Goal: Task Accomplishment & Management: Use online tool/utility

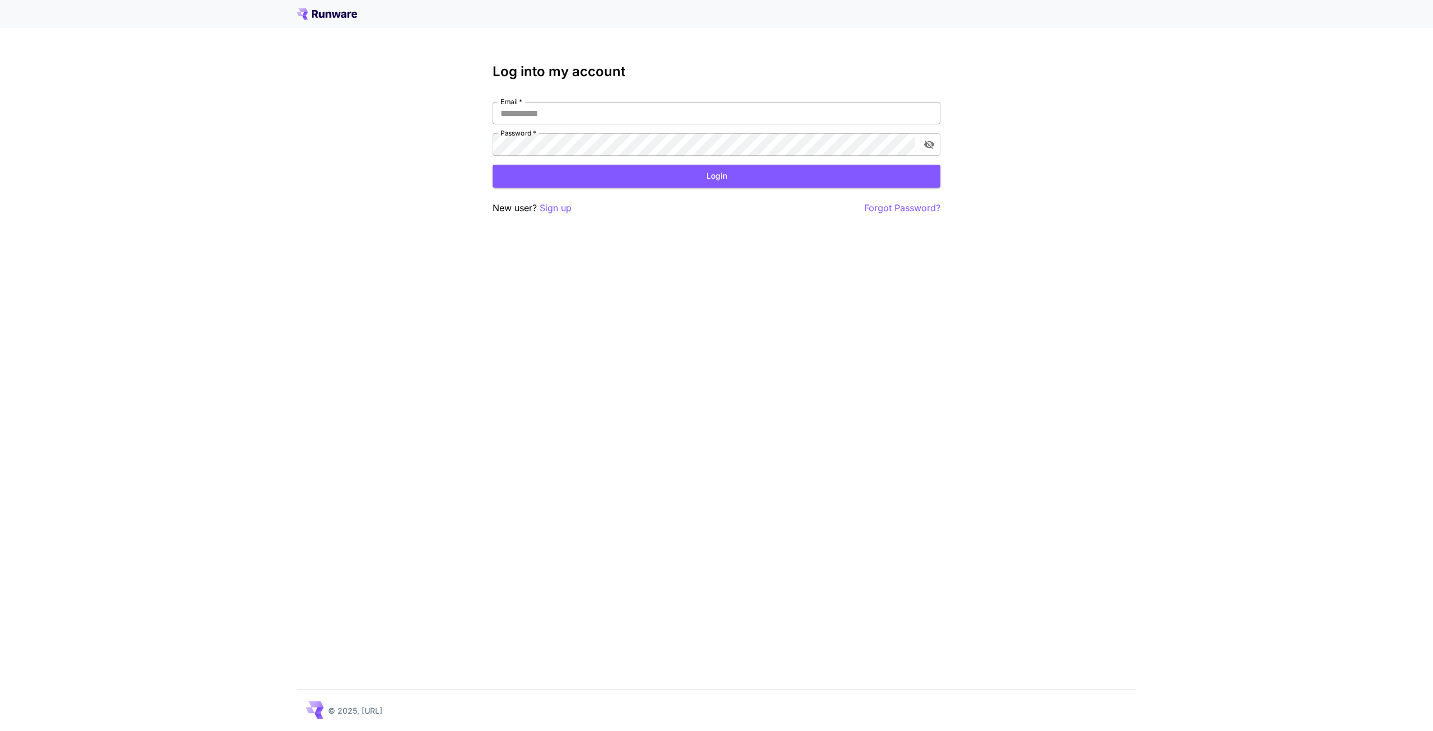
click at [589, 119] on input "Email   *" at bounding box center [717, 113] width 448 height 22
type input "**********"
click button "Login" at bounding box center [717, 176] width 448 height 23
click at [671, 176] on button "Login" at bounding box center [717, 176] width 448 height 23
click at [927, 148] on icon "toggle password visibility" at bounding box center [929, 144] width 11 height 11
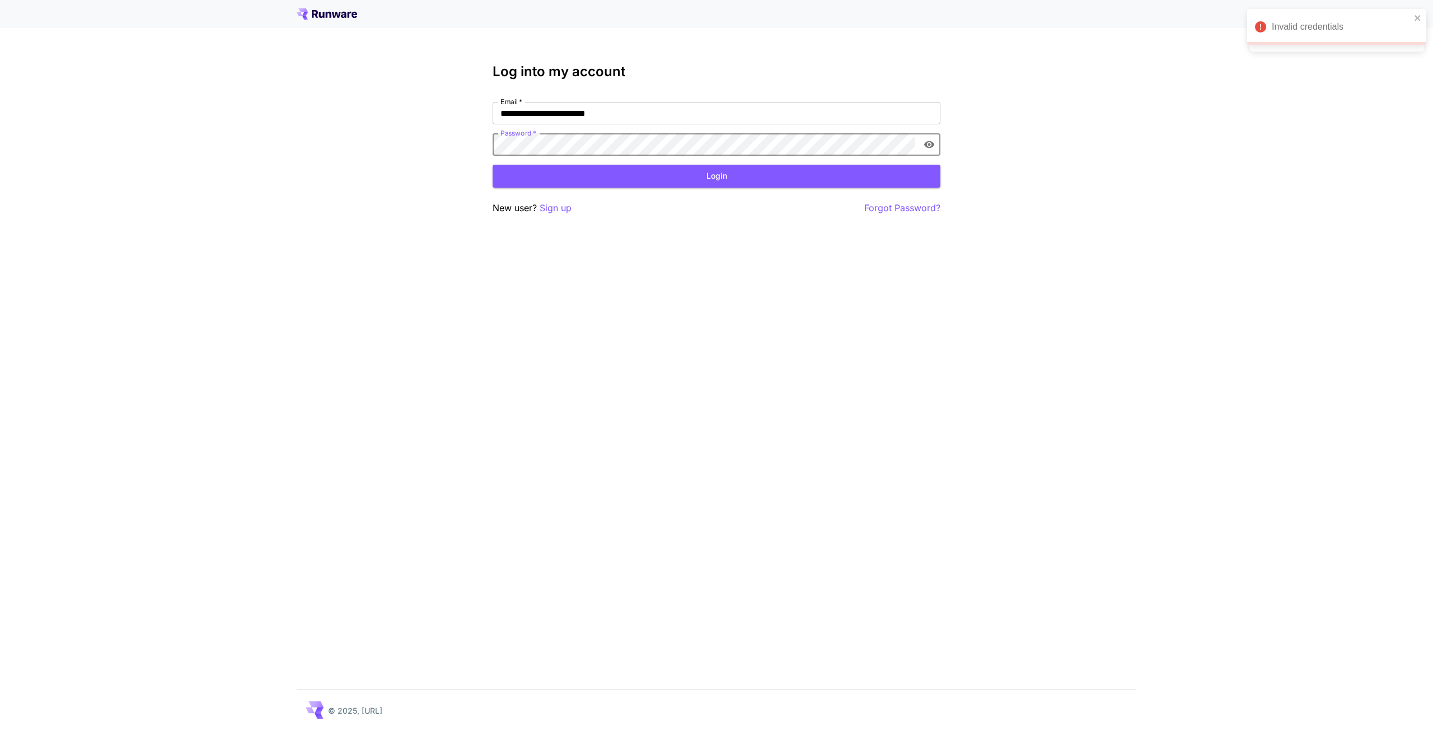
click button "Login" at bounding box center [717, 176] width 448 height 23
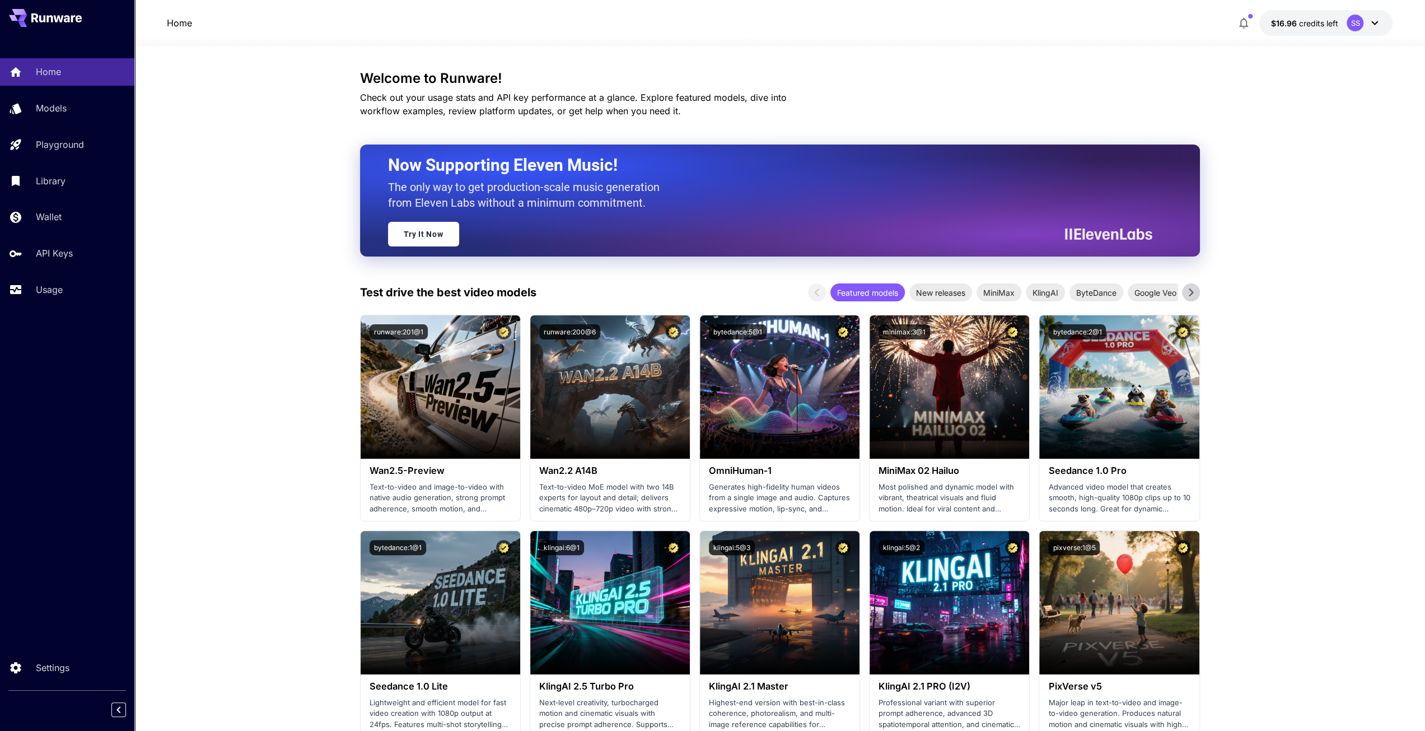
click at [1243, 26] on icon "button" at bounding box center [1243, 23] width 9 height 11
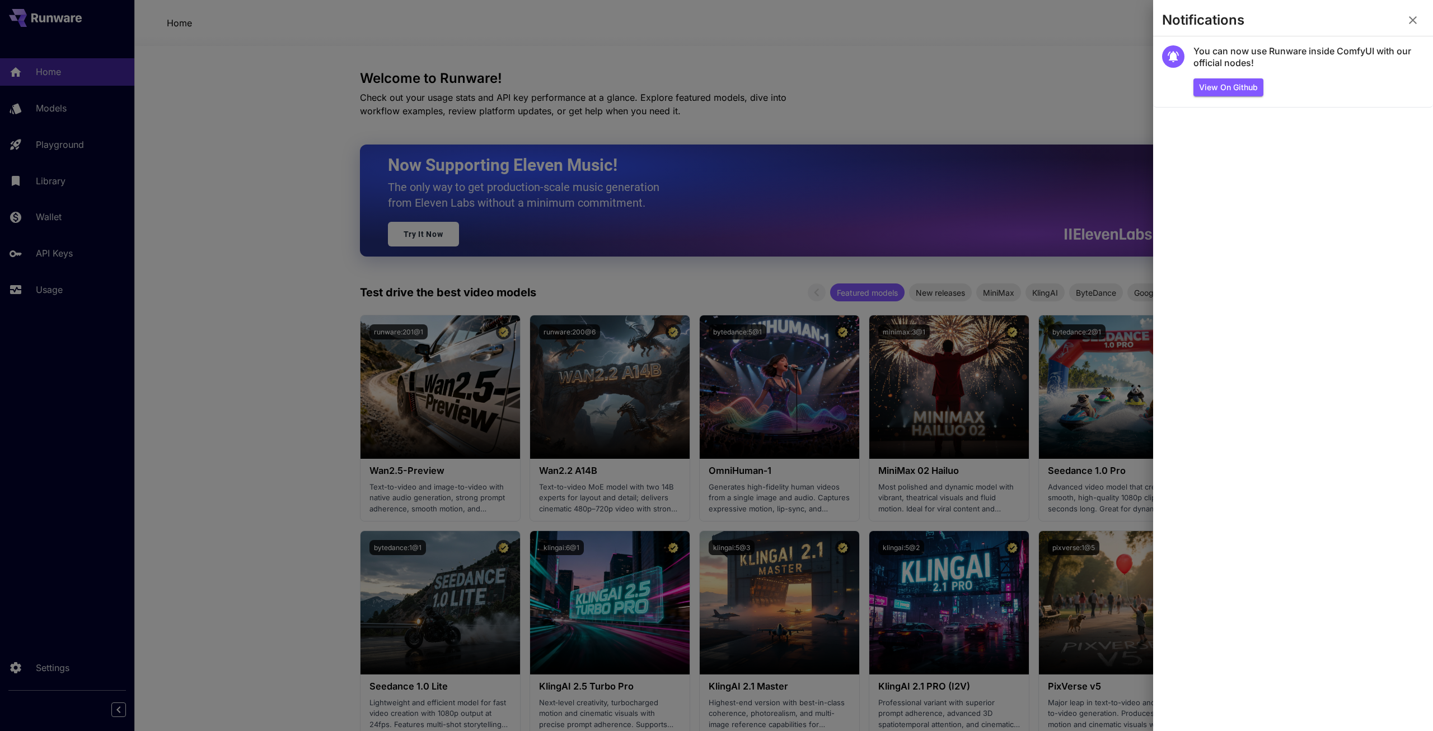
click at [1105, 33] on div at bounding box center [716, 365] width 1433 height 731
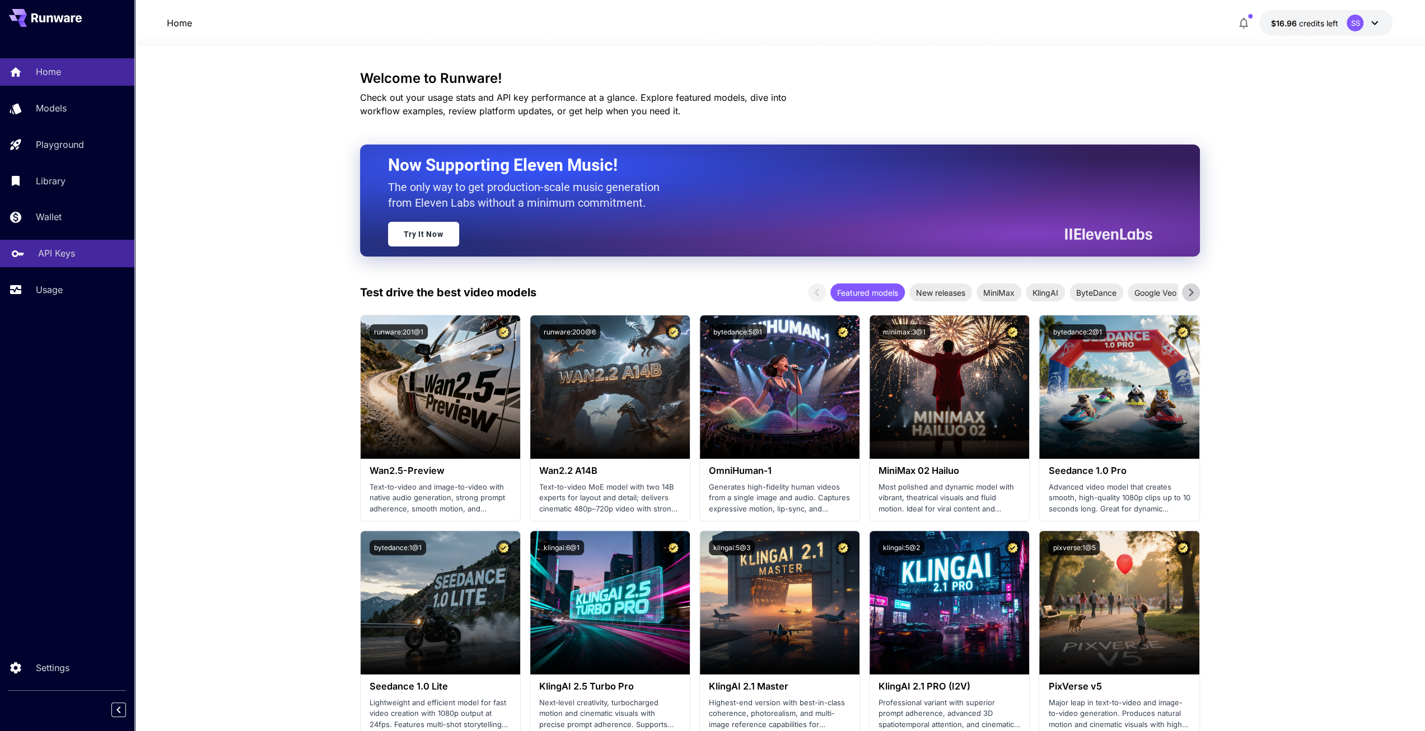
click at [49, 244] on link "API Keys" at bounding box center [67, 253] width 134 height 27
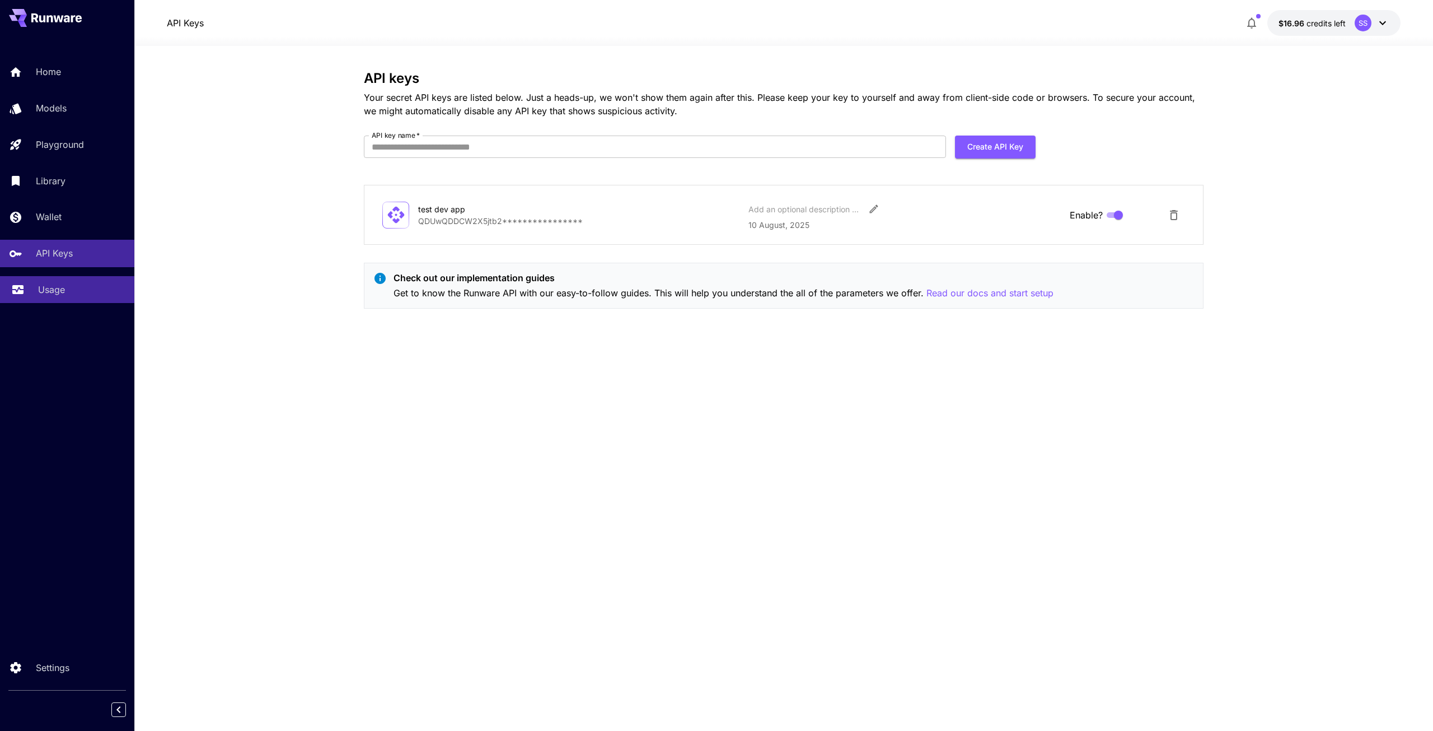
click at [62, 293] on p "Usage" at bounding box center [51, 289] width 27 height 13
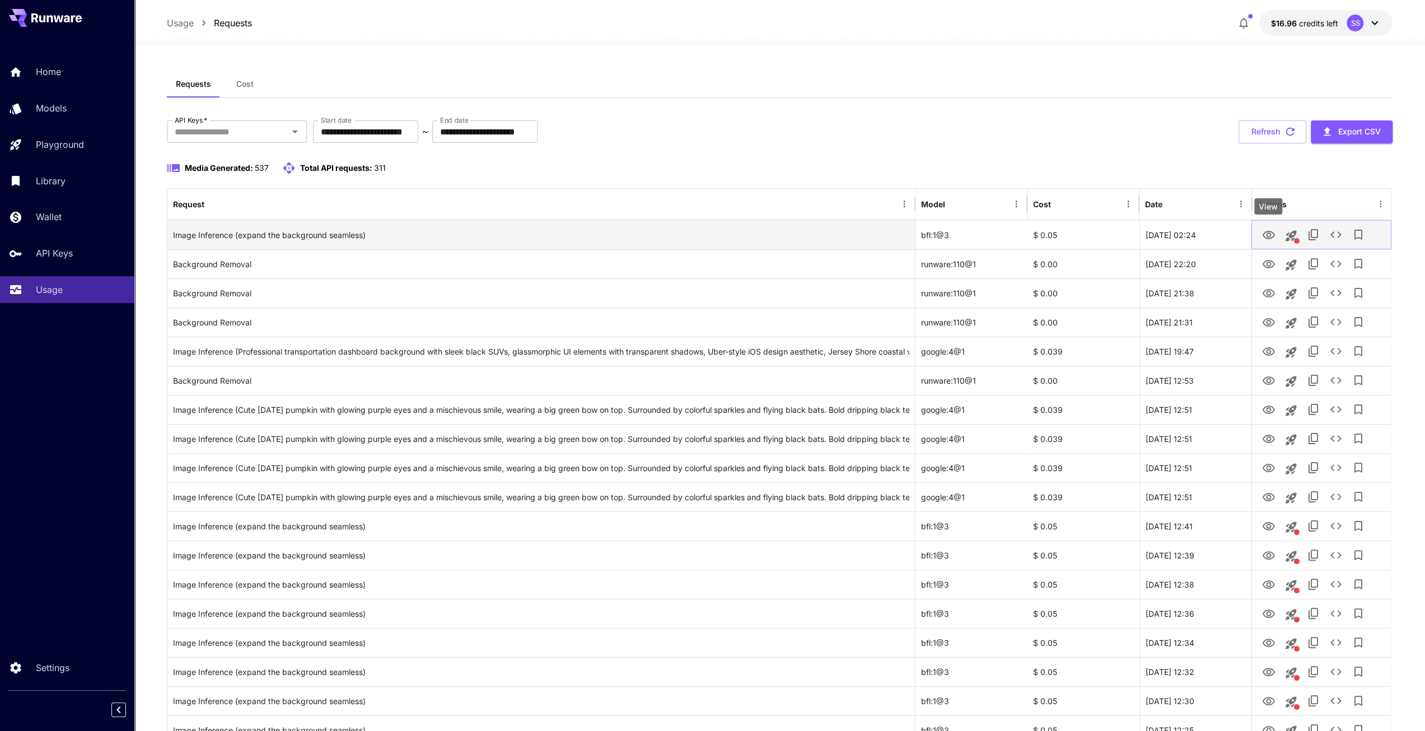
click at [1271, 232] on icon "View" at bounding box center [1267, 234] width 13 height 13
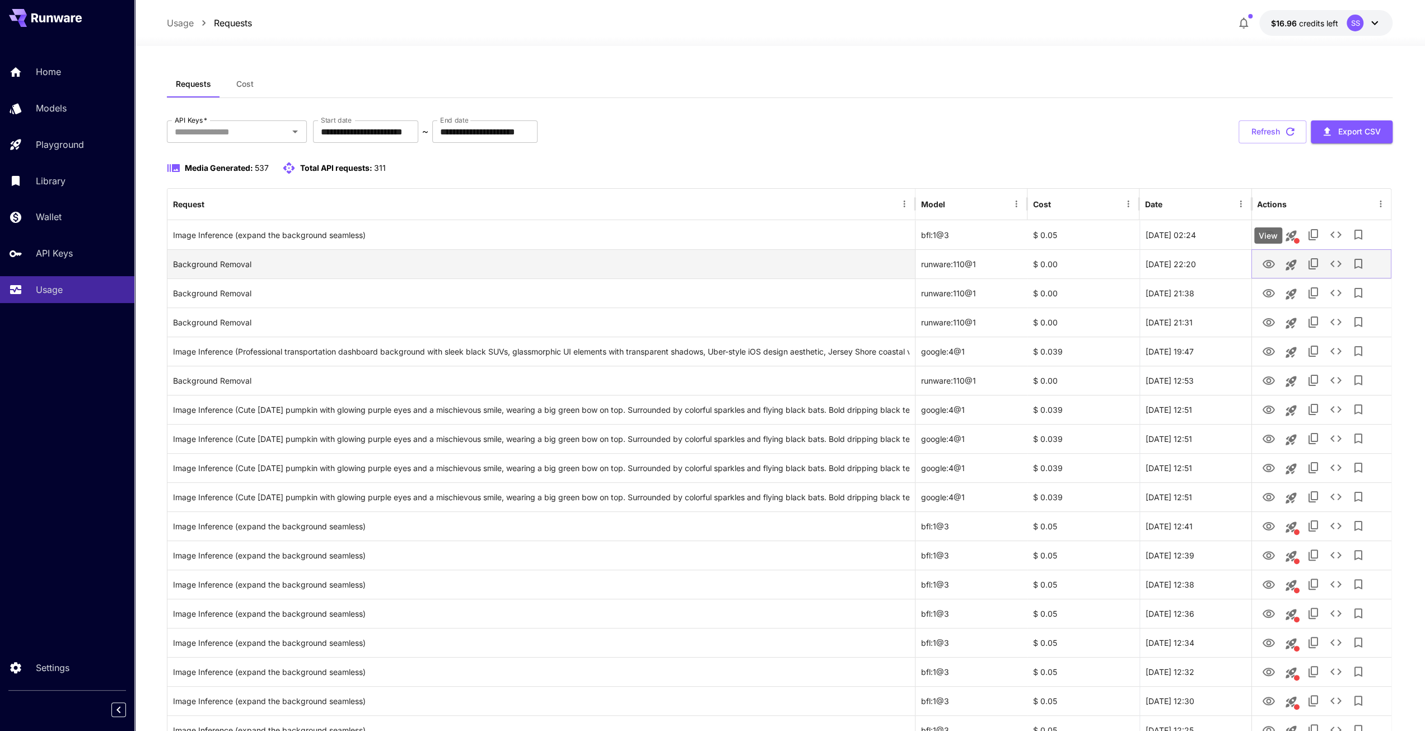
click at [1271, 263] on icon "View" at bounding box center [1267, 264] width 13 height 13
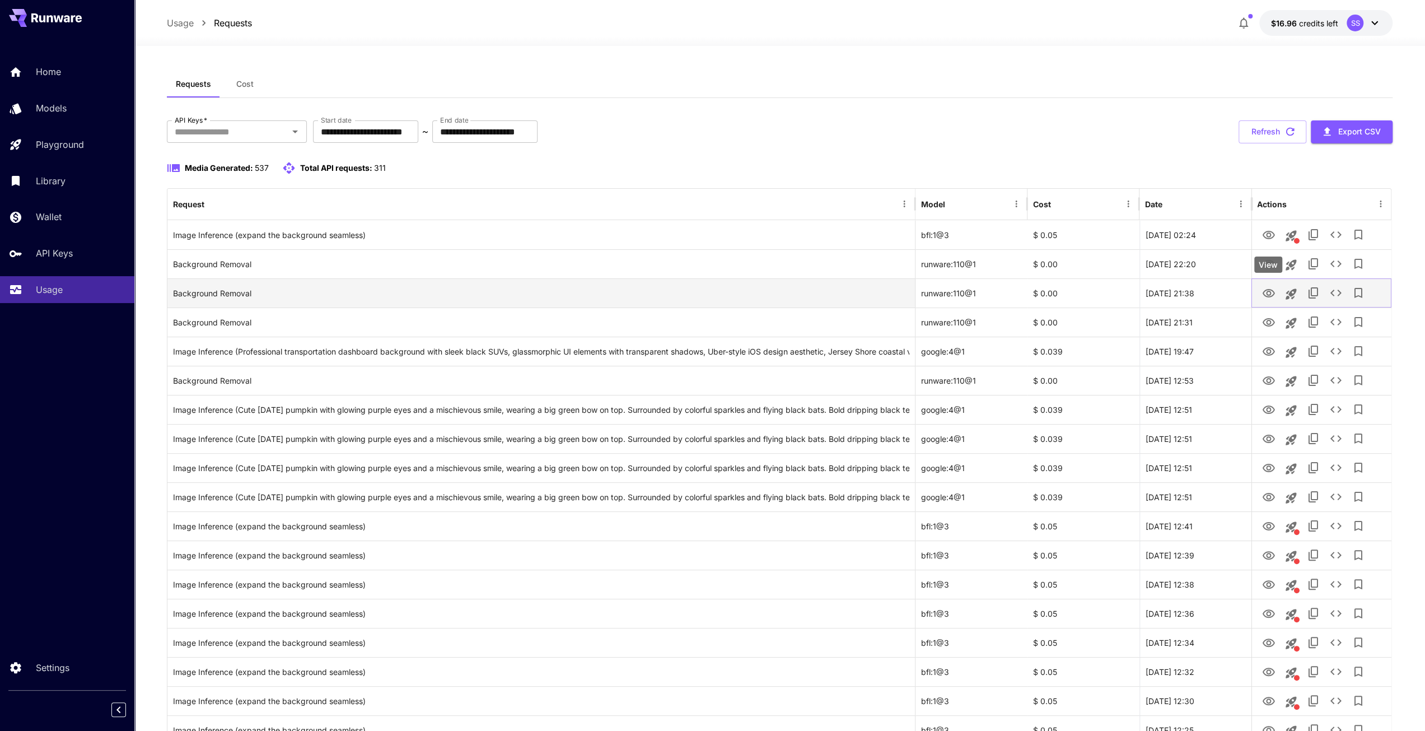
click at [1270, 292] on icon "View" at bounding box center [1268, 293] width 12 height 8
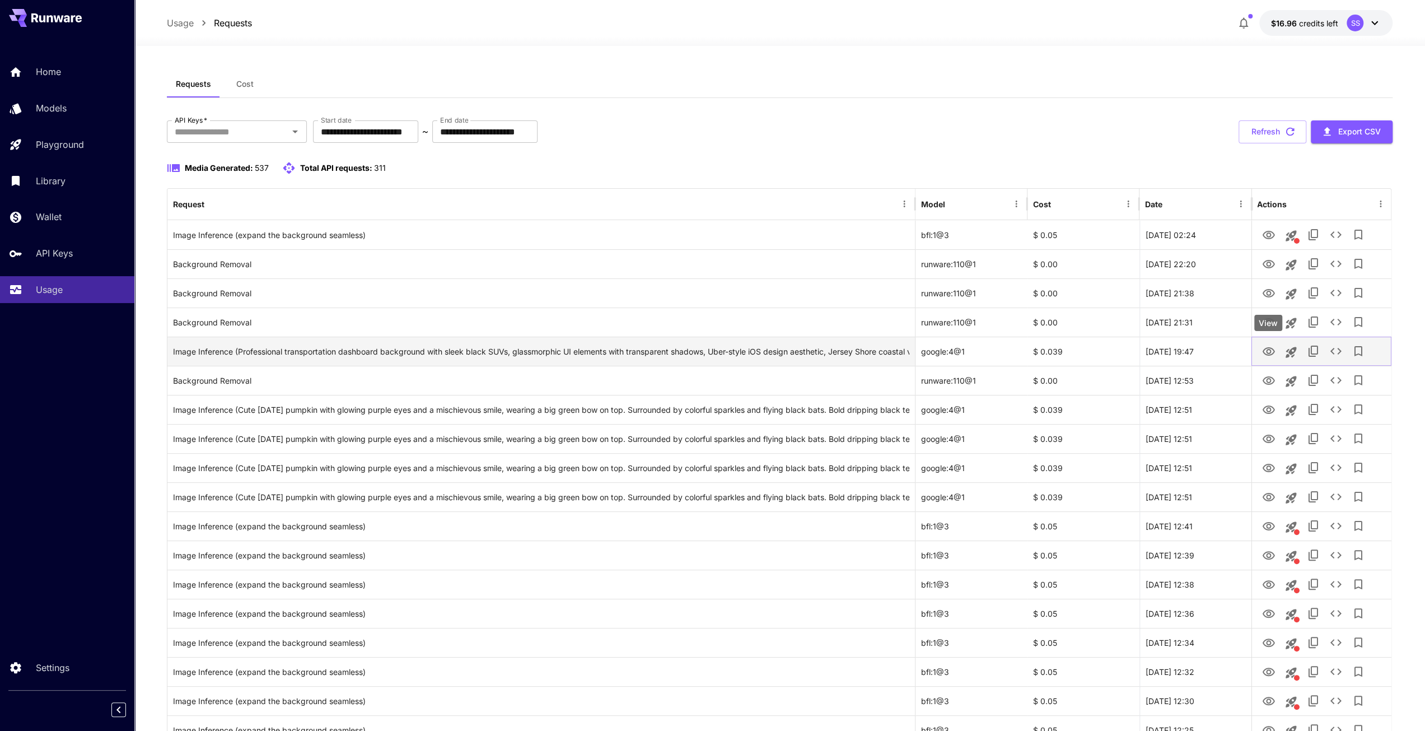
click at [1268, 350] on icon "View" at bounding box center [1267, 351] width 13 height 13
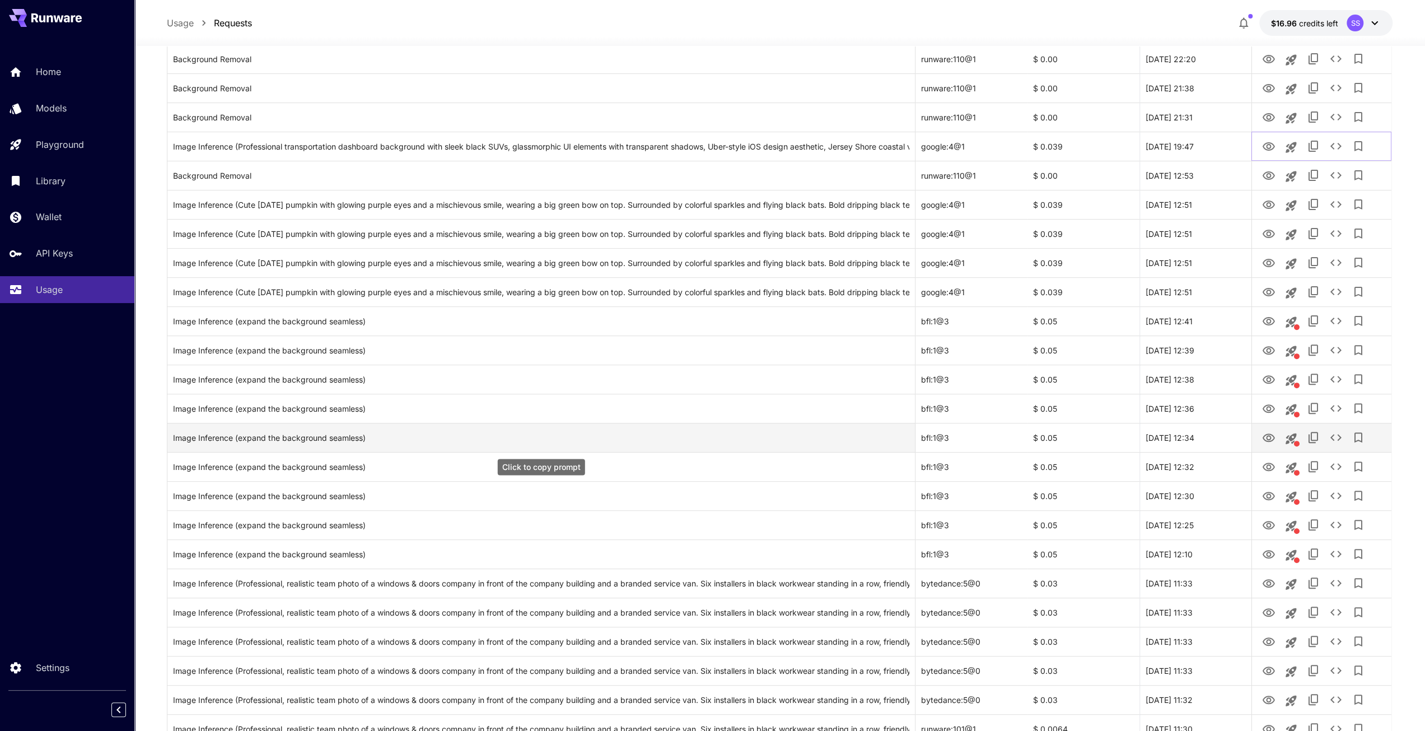
scroll to position [224, 0]
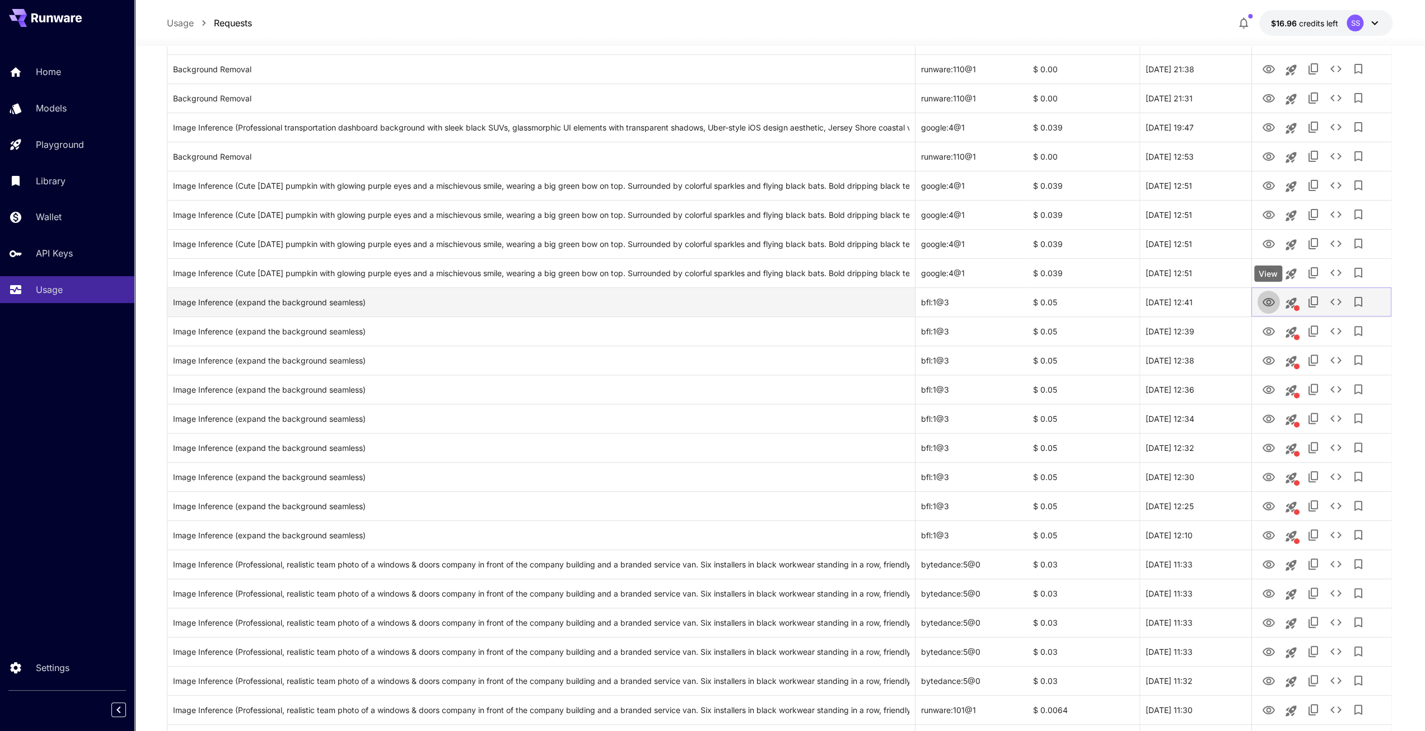
click at [1274, 301] on icon "View" at bounding box center [1267, 302] width 13 height 13
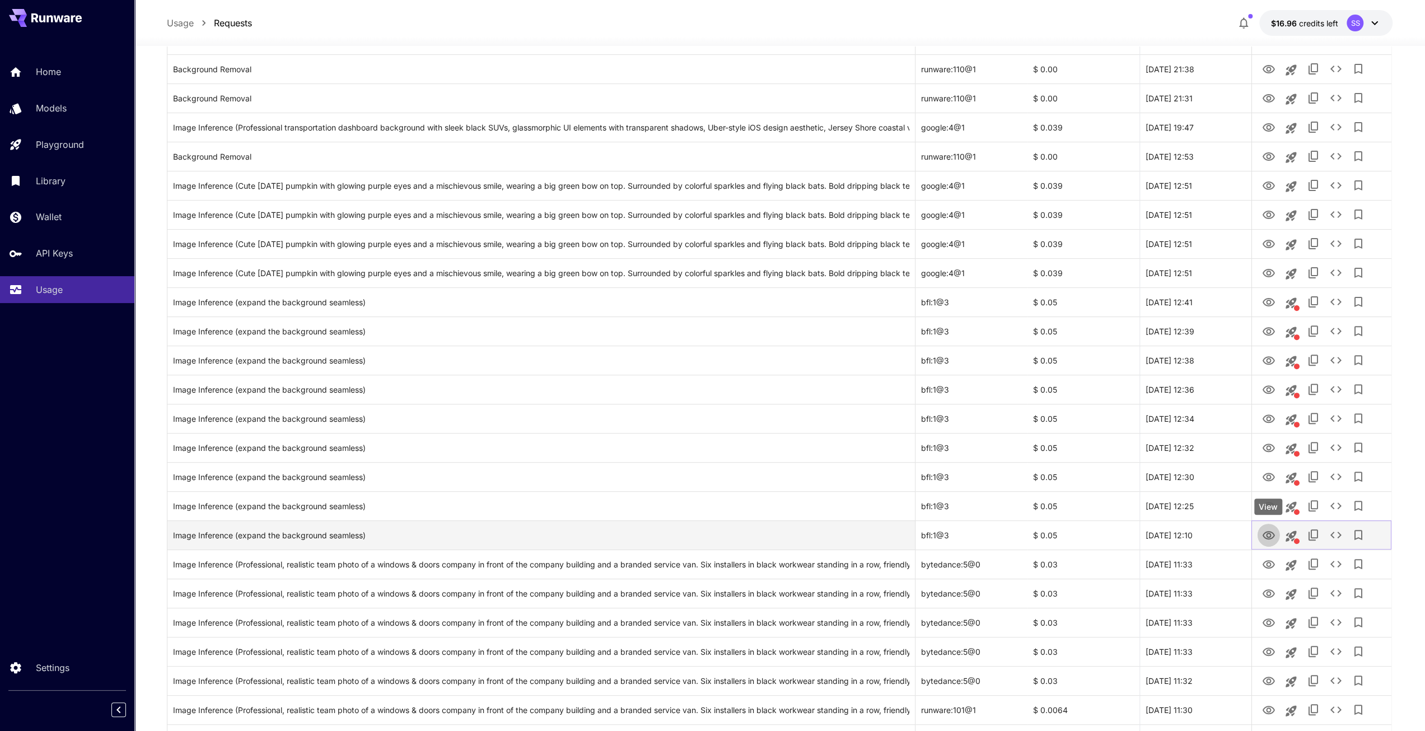
click at [1270, 530] on icon "View" at bounding box center [1267, 534] width 13 height 13
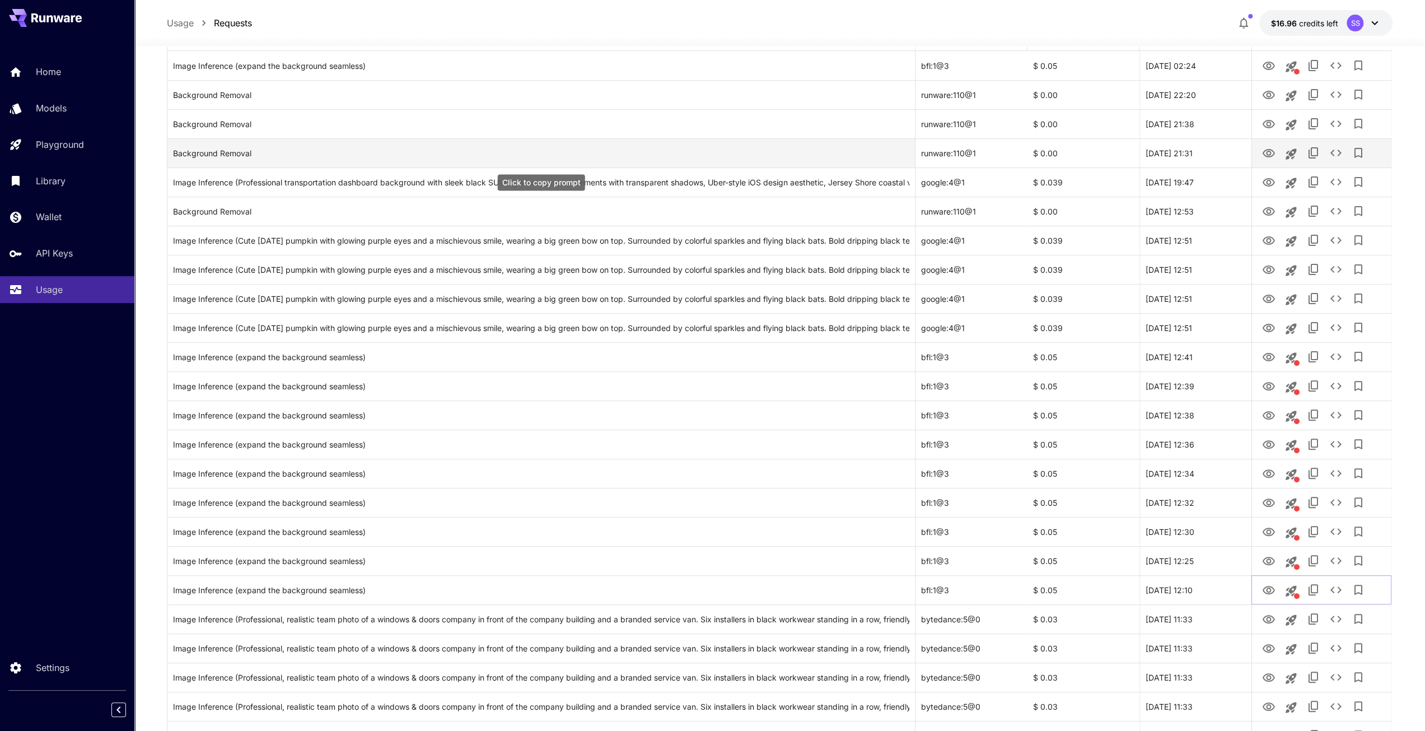
scroll to position [0, 0]
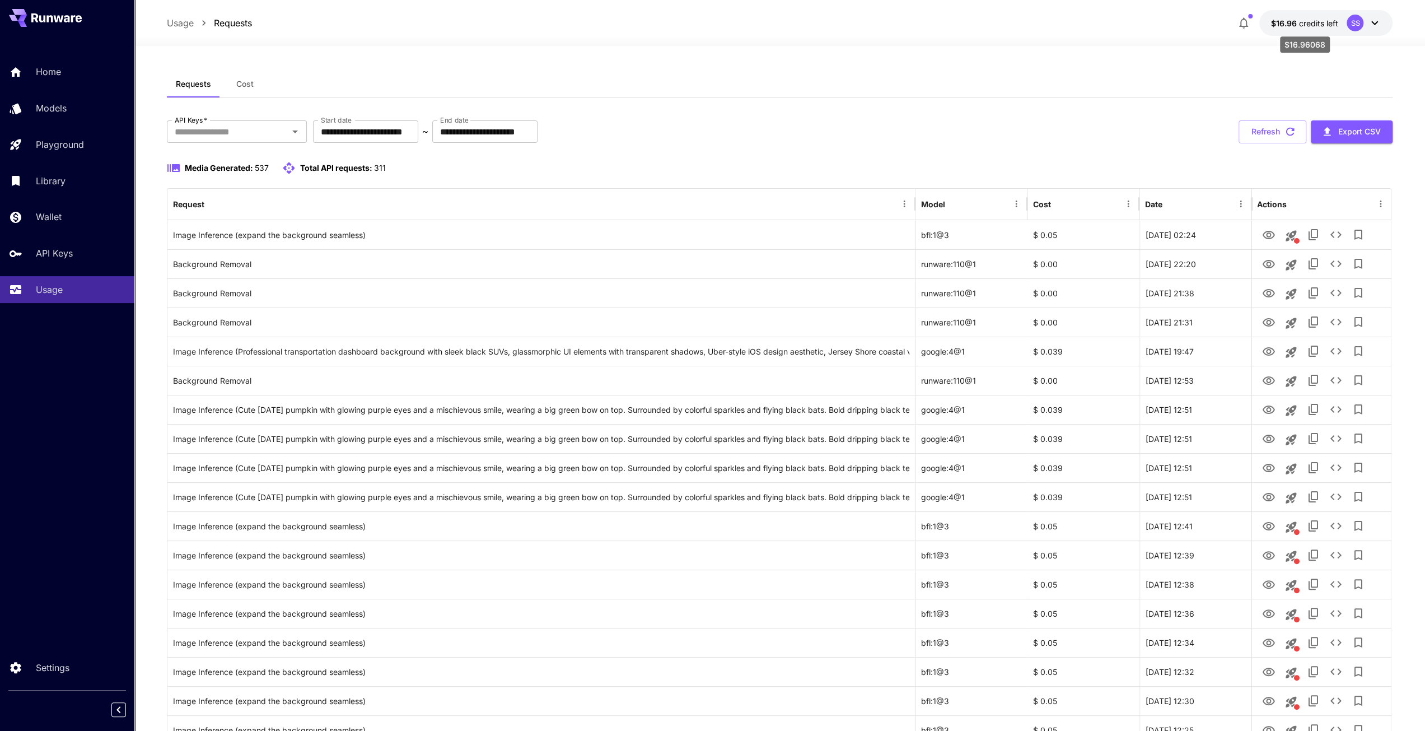
click at [1303, 24] on span "credits left" at bounding box center [1317, 23] width 39 height 10
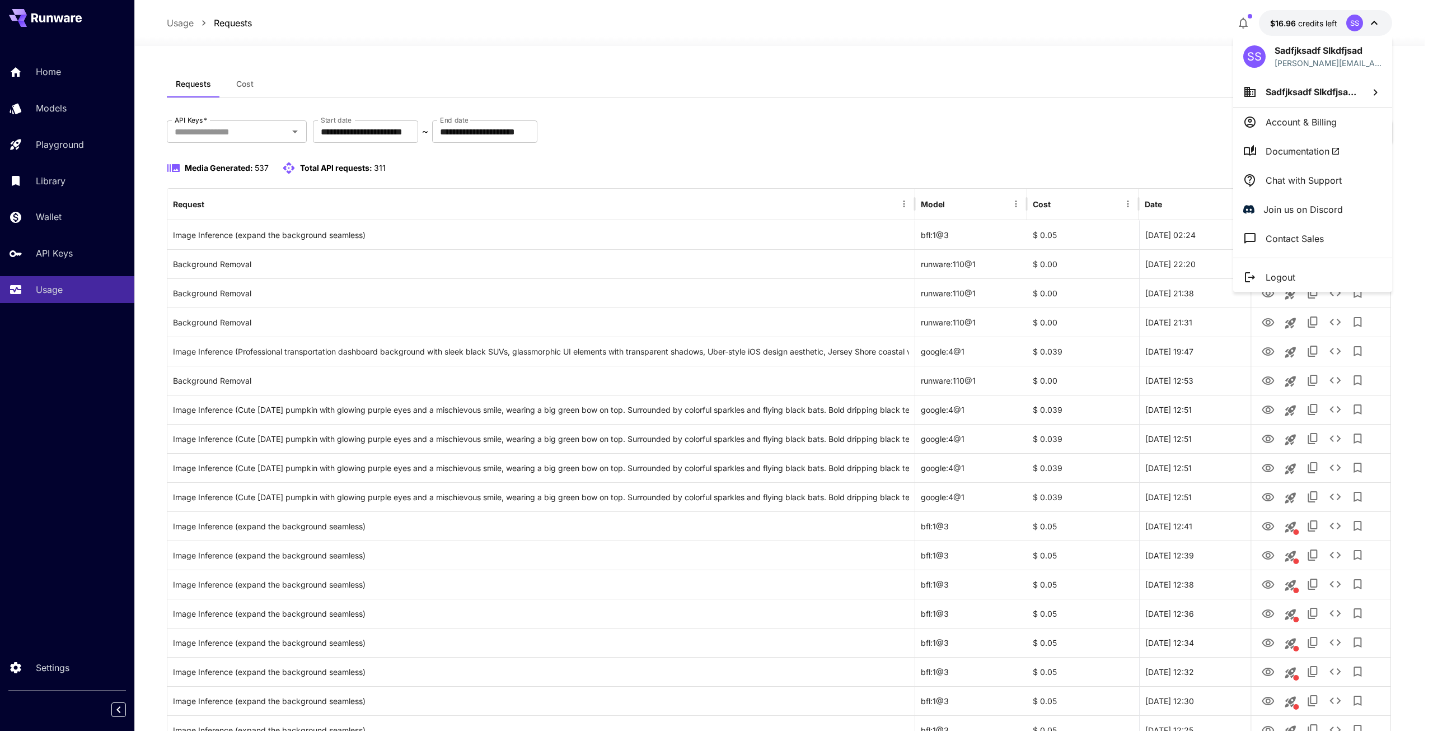
click at [1243, 16] on div at bounding box center [716, 365] width 1433 height 731
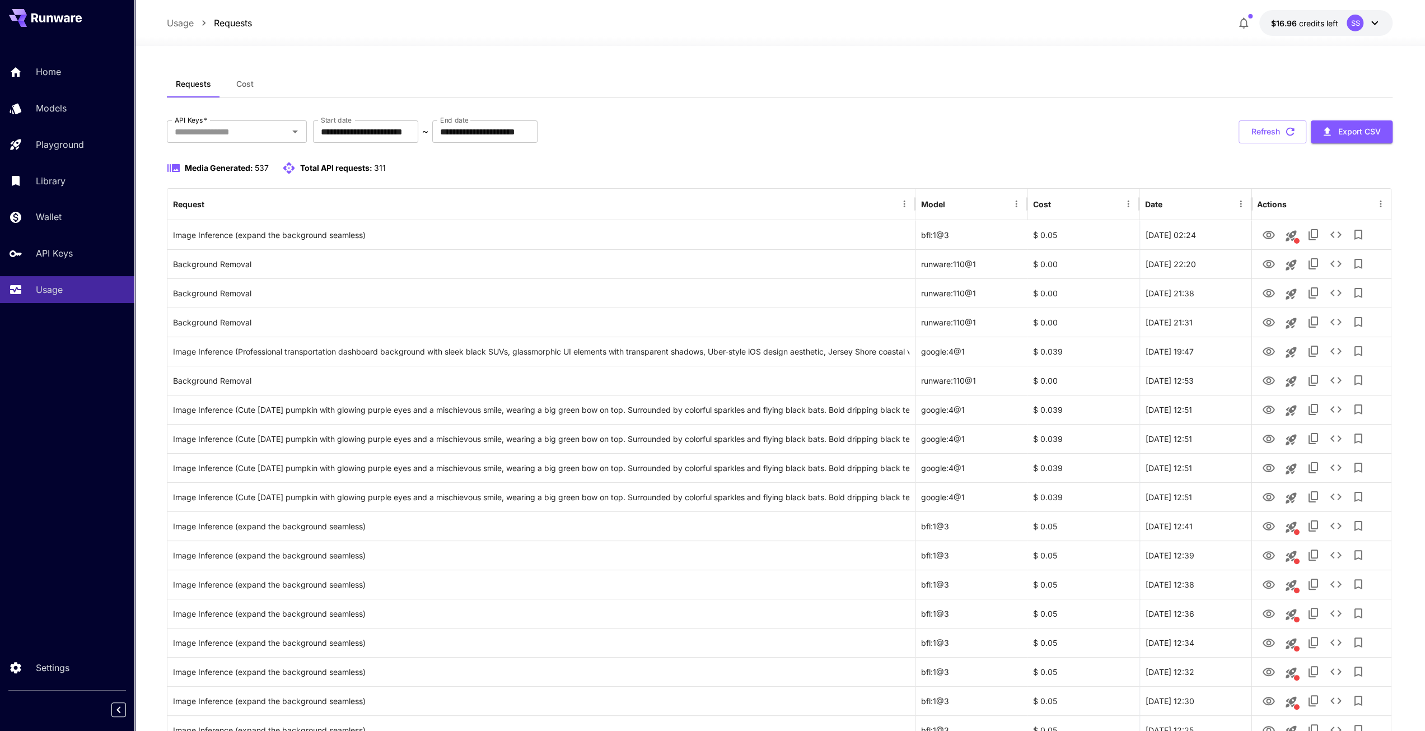
click at [1243, 24] on icon "button" at bounding box center [1243, 22] width 13 height 13
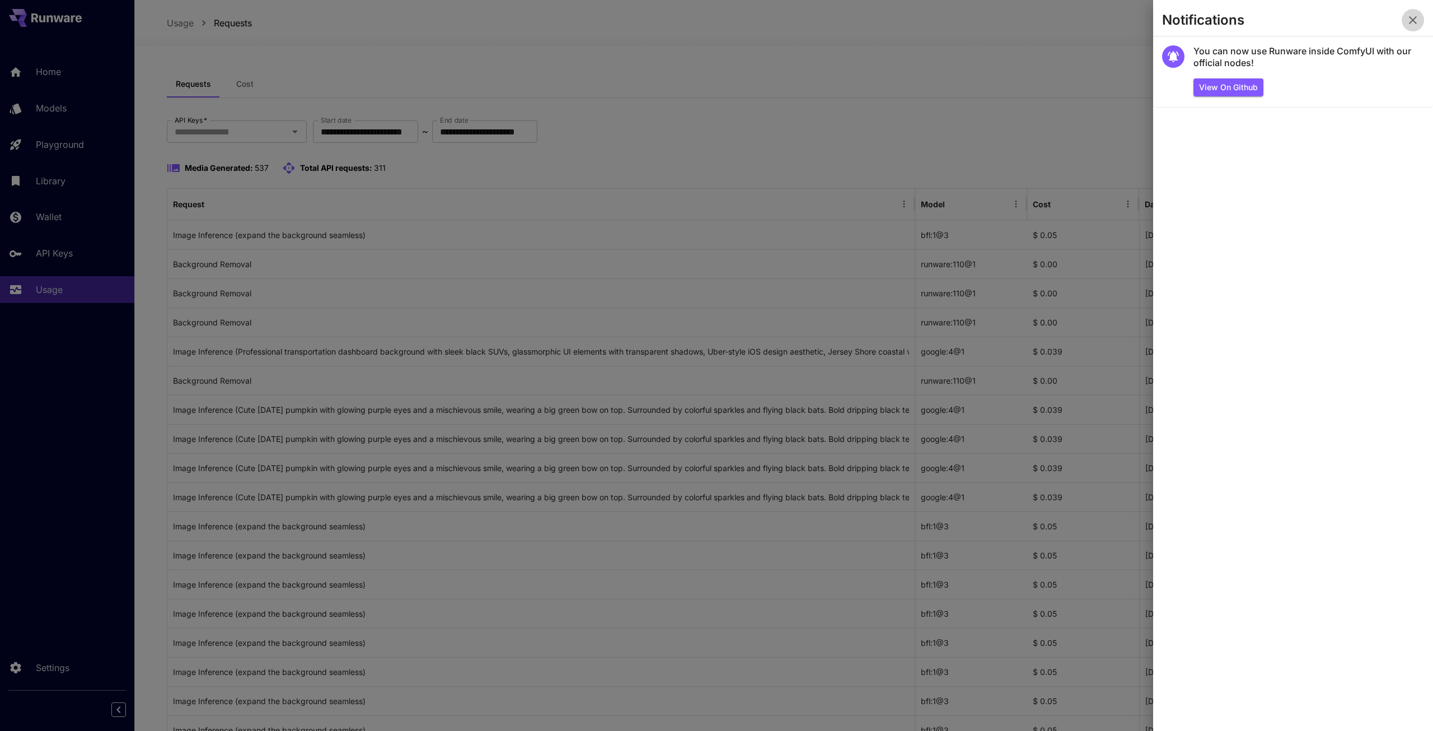
click at [1421, 18] on button "button" at bounding box center [1413, 20] width 22 height 22
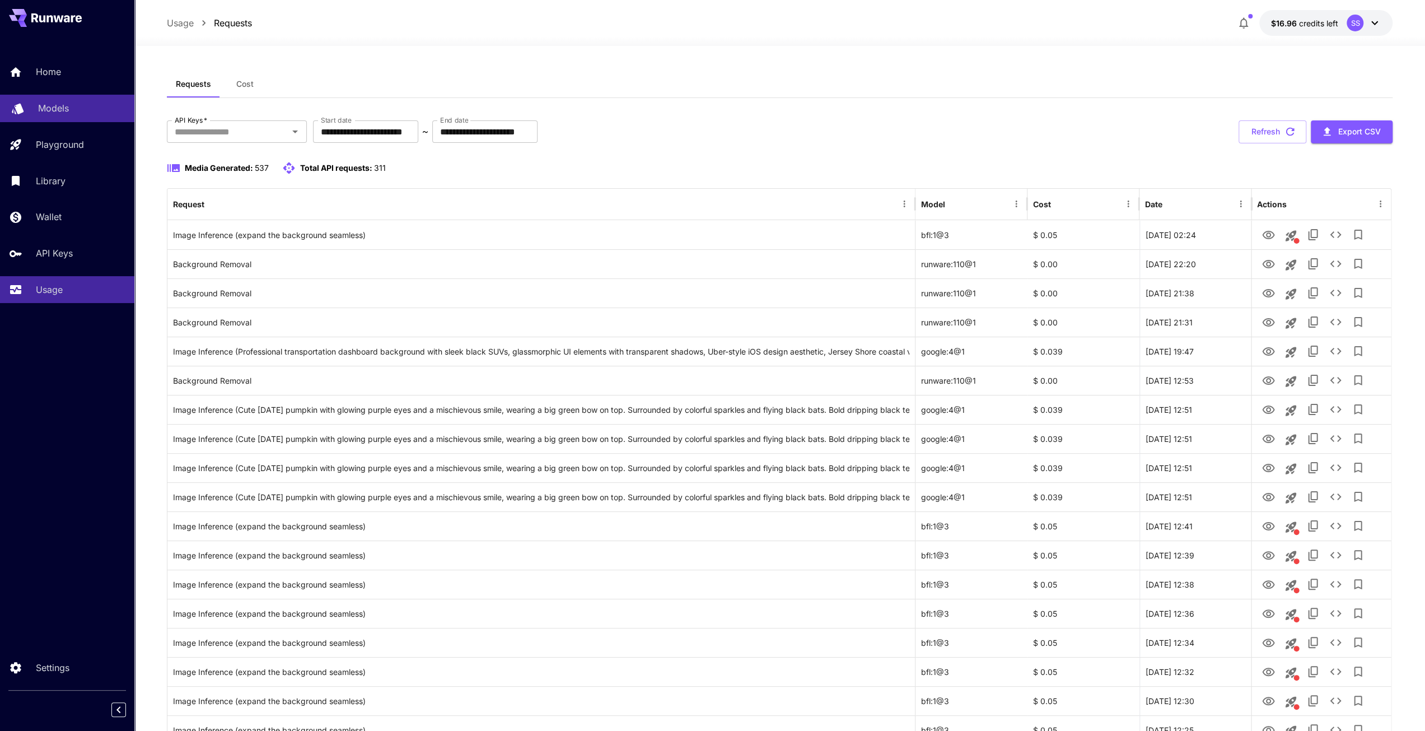
click at [68, 113] on div "Models" at bounding box center [81, 107] width 87 height 13
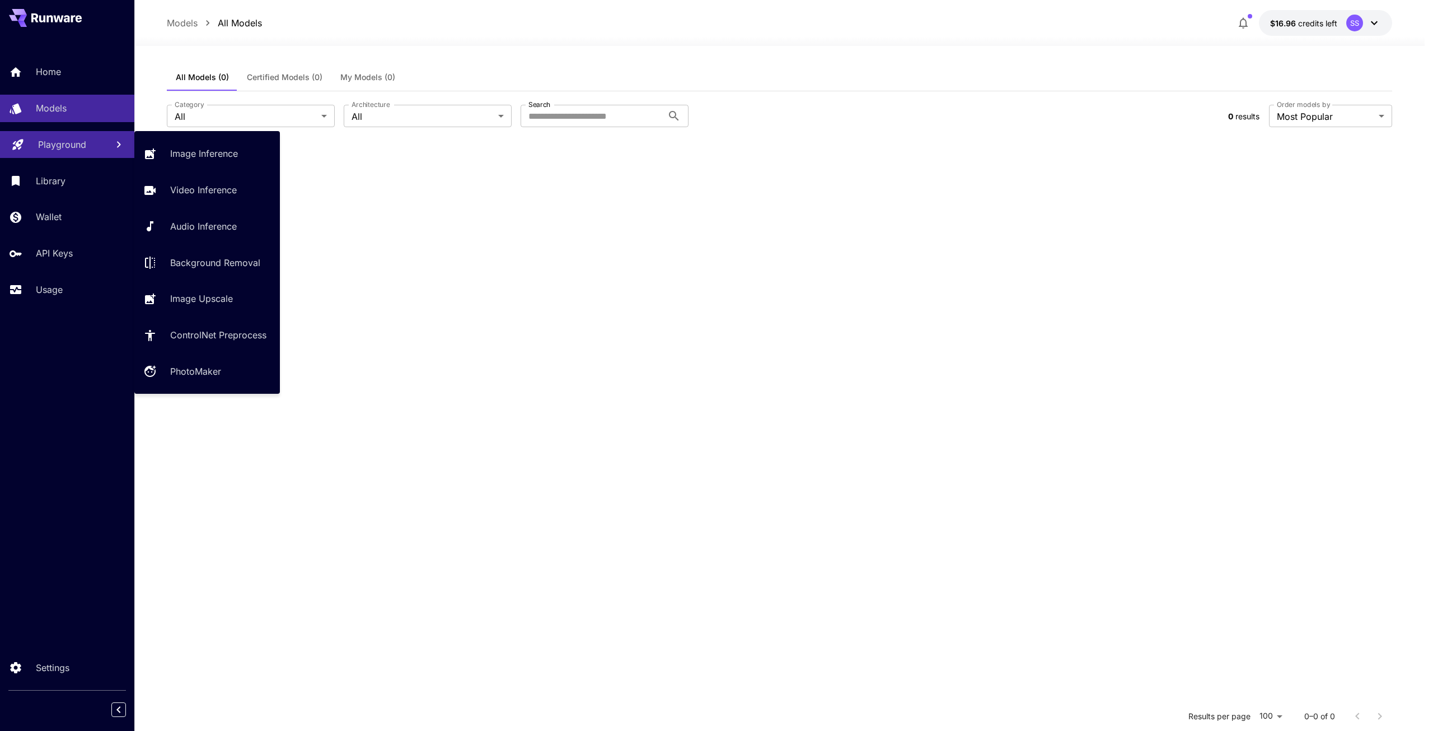
click at [40, 134] on link "Playground" at bounding box center [67, 144] width 134 height 27
